Goal: Task Accomplishment & Management: Complete application form

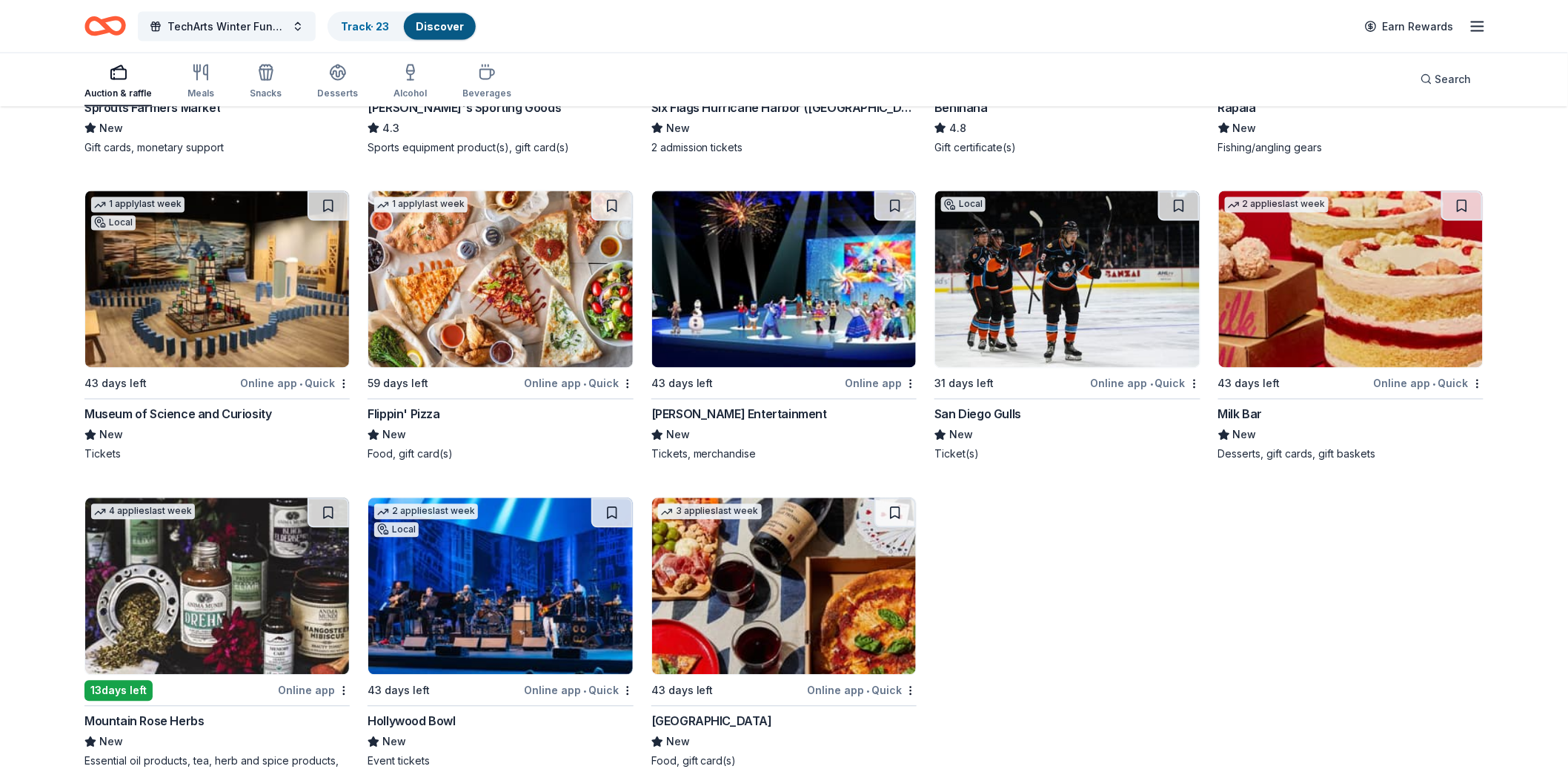
scroll to position [5761, 0]
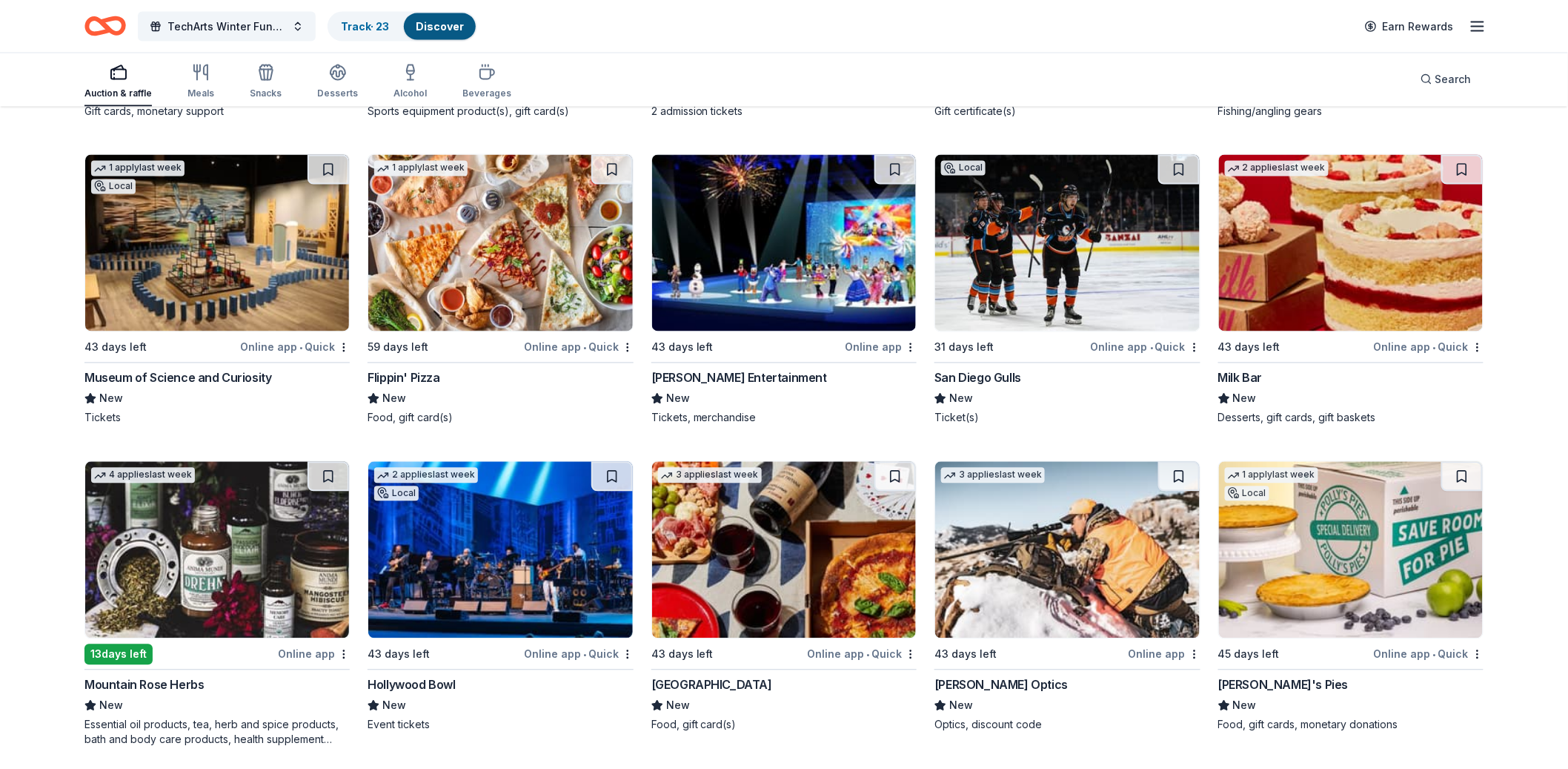
click at [582, 537] on img at bounding box center [500, 550] width 263 height 177
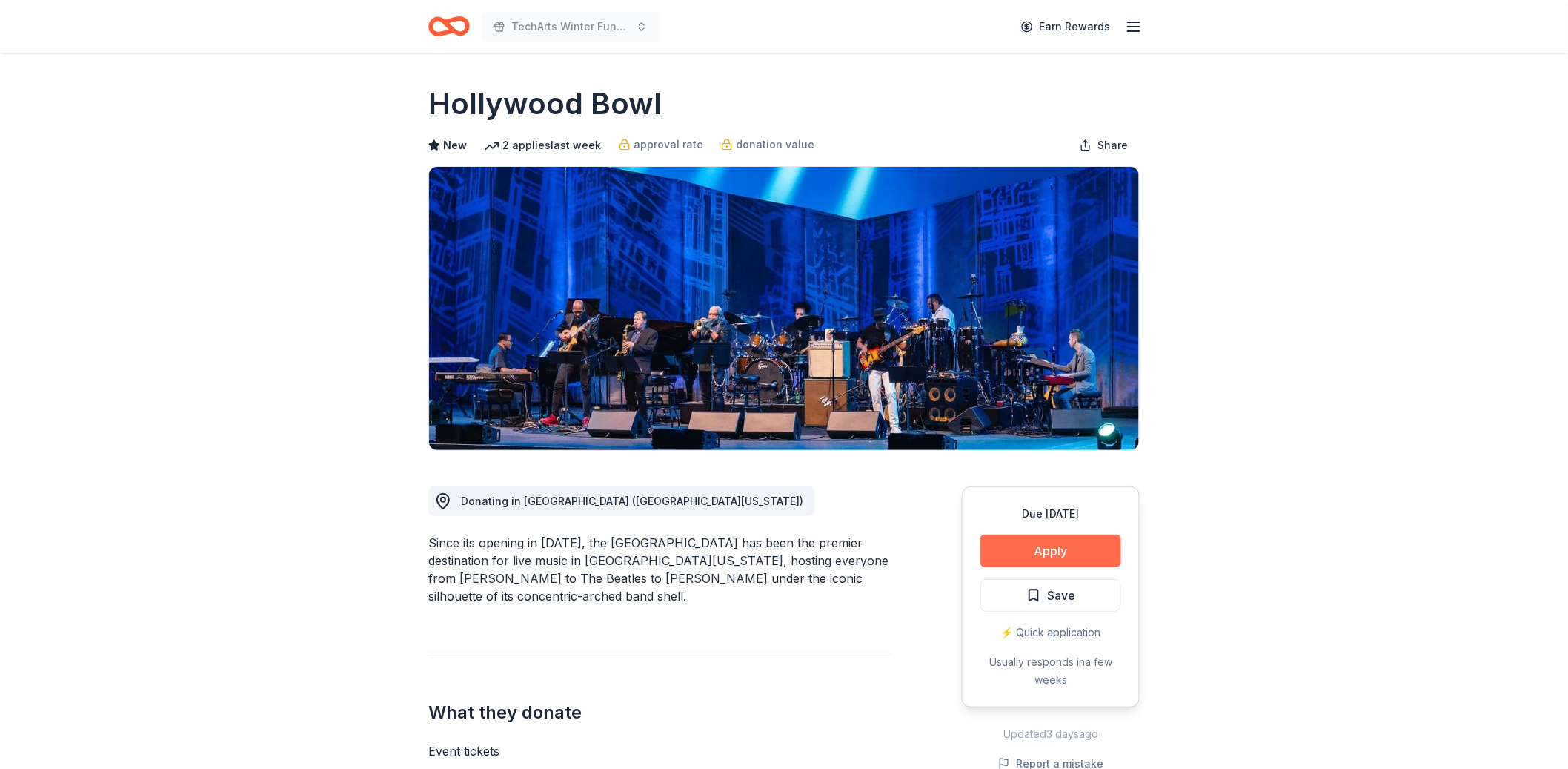
click at [1045, 551] on button "Apply" at bounding box center [1050, 551] width 141 height 32
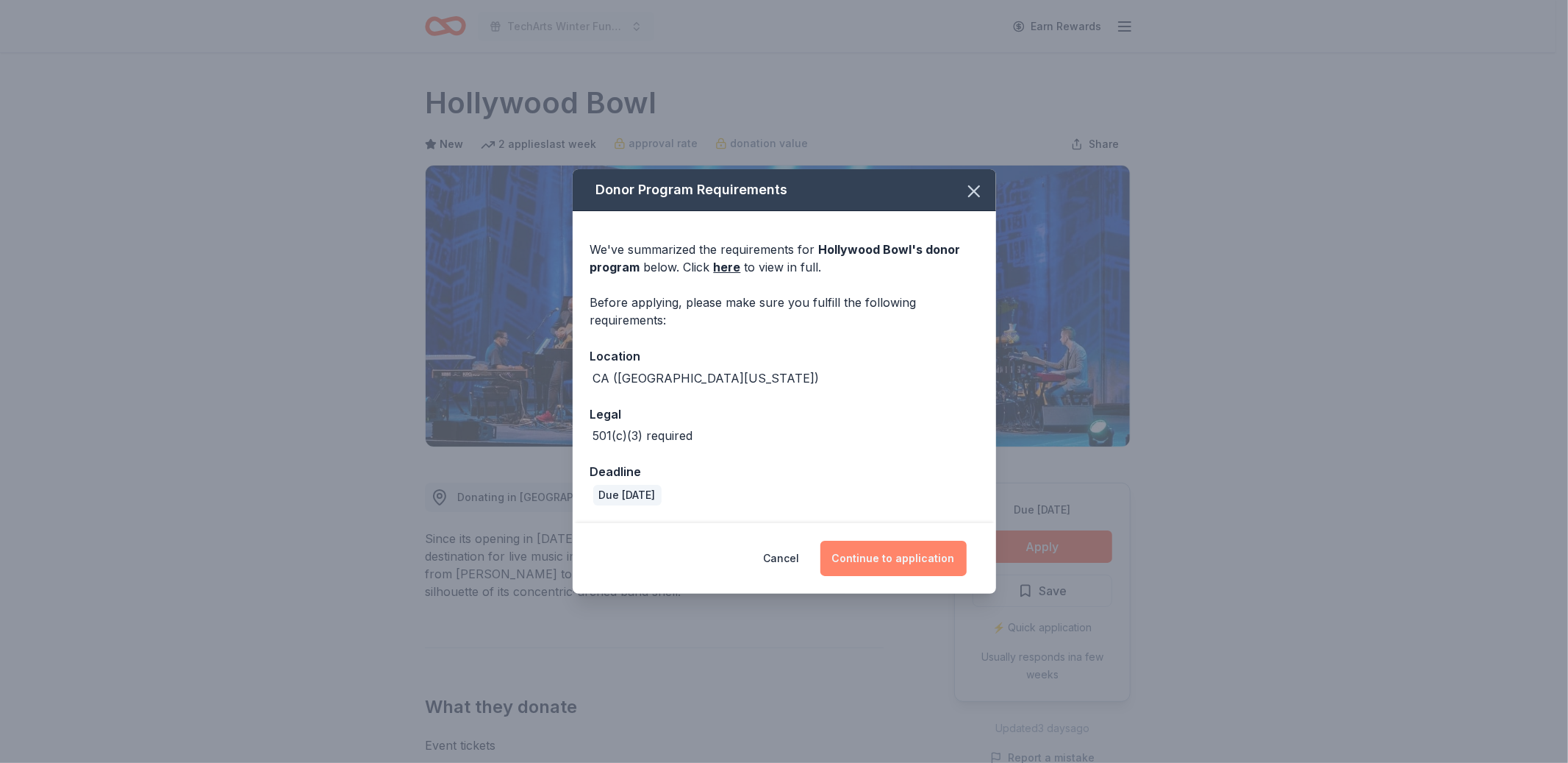
click at [939, 559] on button "Continue to application" at bounding box center [894, 558] width 146 height 35
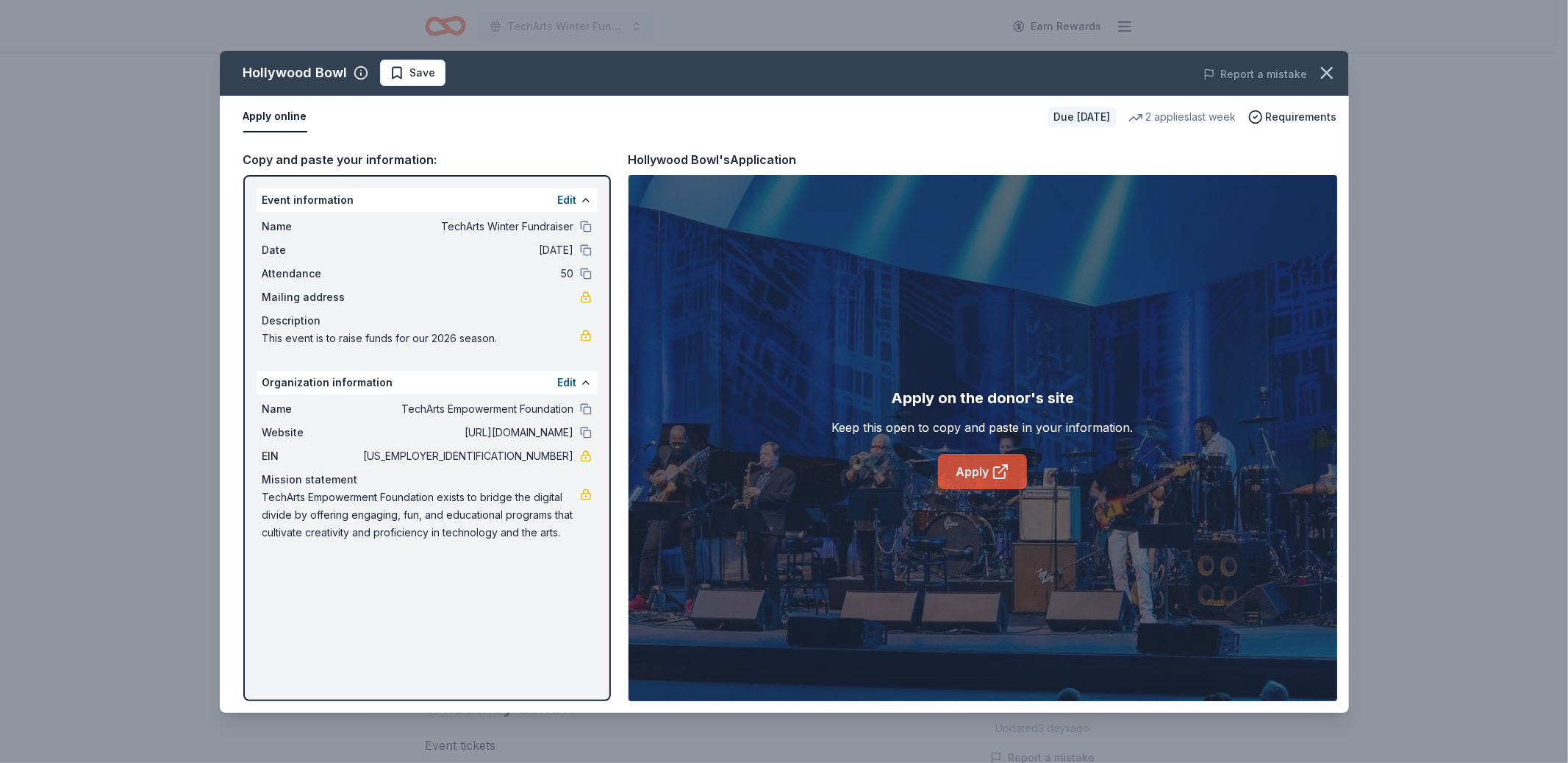
click at [971, 478] on link "Apply" at bounding box center [982, 471] width 89 height 35
